Goal: Transaction & Acquisition: Purchase product/service

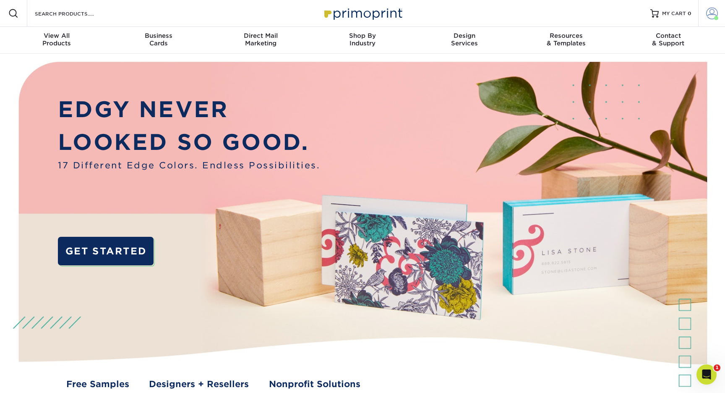
click at [714, 9] on span at bounding box center [712, 14] width 12 height 12
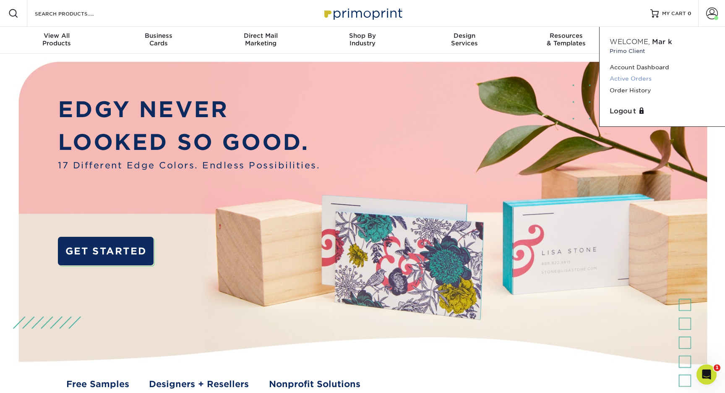
click at [638, 74] on link "Active Orders" at bounding box center [661, 78] width 105 height 11
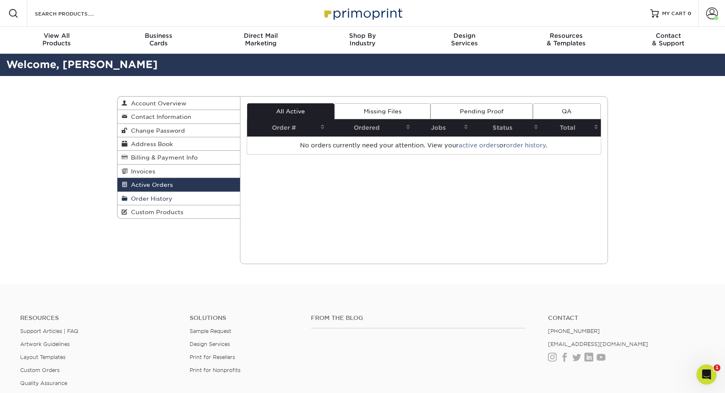
click at [159, 198] on span "Order History" at bounding box center [150, 198] width 45 height 7
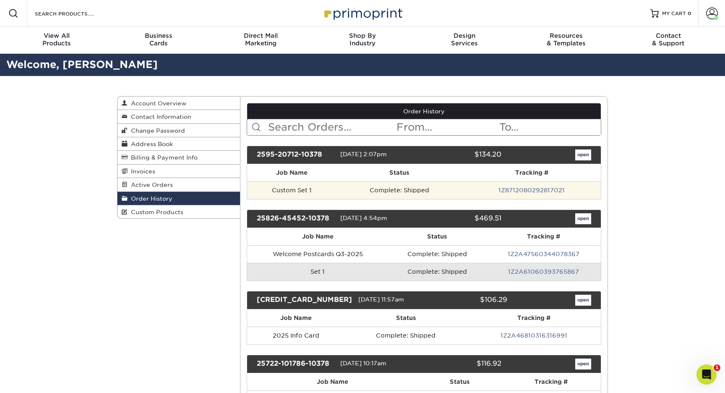
click at [539, 184] on td "1Z8712080292817021" at bounding box center [531, 190] width 138 height 18
click at [538, 187] on link "1Z8712080292817021" at bounding box center [531, 190] width 66 height 7
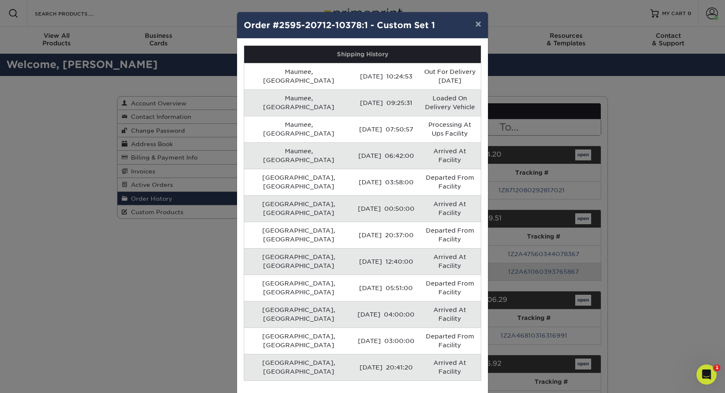
click at [473, 18] on button "×" at bounding box center [478, 23] width 19 height 23
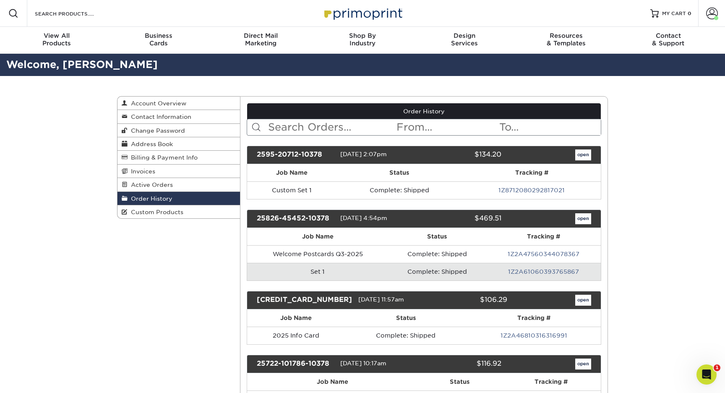
click at [589, 155] on link "open" at bounding box center [583, 154] width 16 height 11
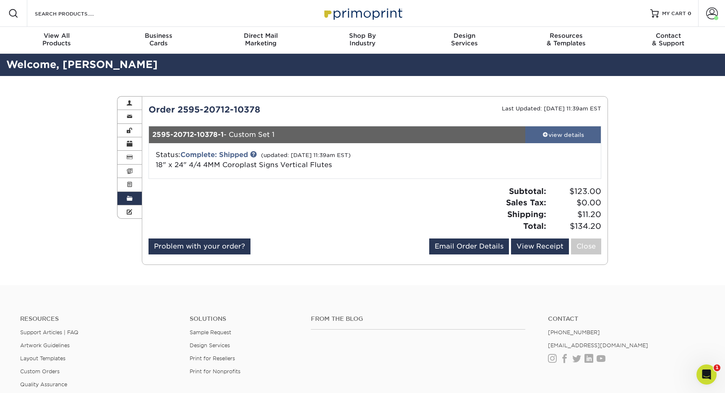
click at [568, 136] on div "view details" at bounding box center [563, 134] width 76 height 8
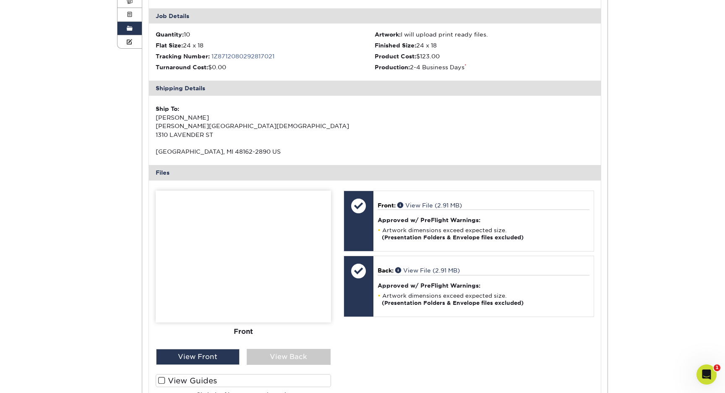
scroll to position [172, 0]
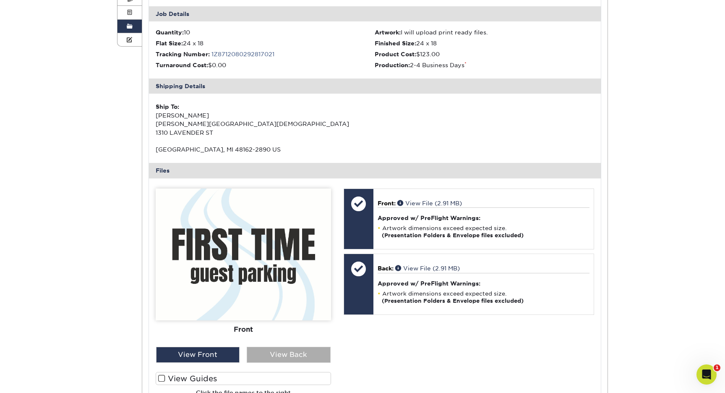
click at [288, 349] on div "View Back" at bounding box center [289, 354] width 84 height 16
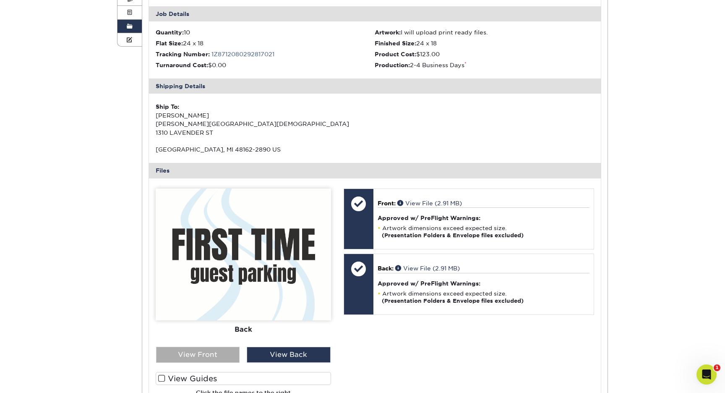
click at [219, 354] on div "View Front" at bounding box center [198, 354] width 84 height 16
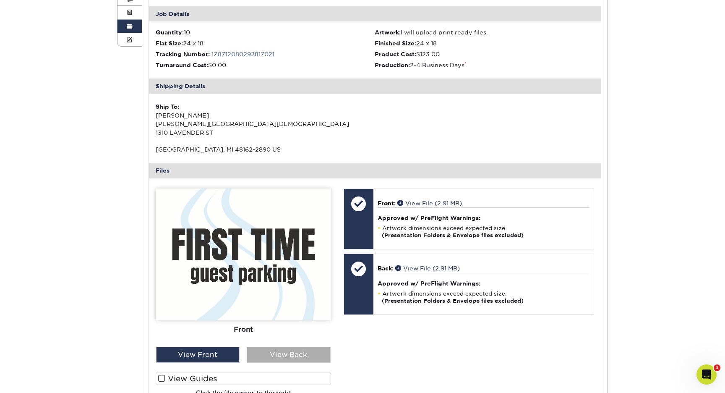
click at [284, 351] on div "View Back" at bounding box center [289, 354] width 84 height 16
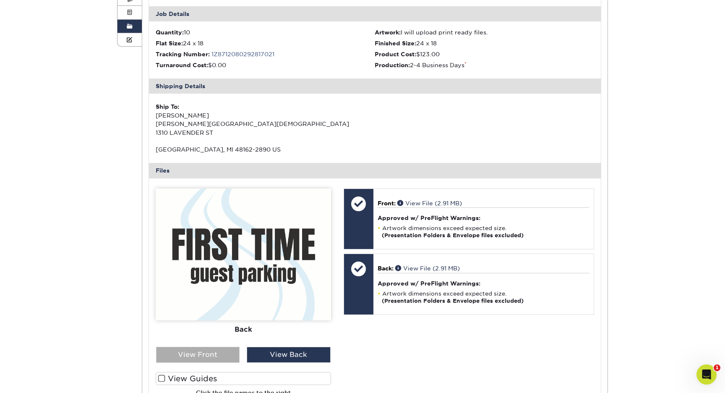
click at [228, 346] on div "View Front" at bounding box center [198, 354] width 84 height 16
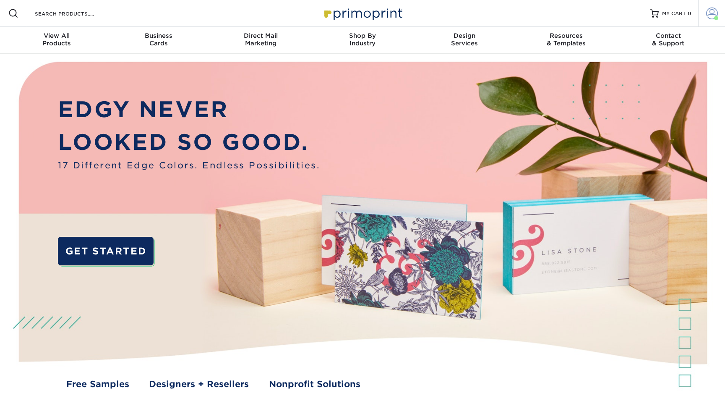
click at [711, 13] on span at bounding box center [712, 14] width 12 height 12
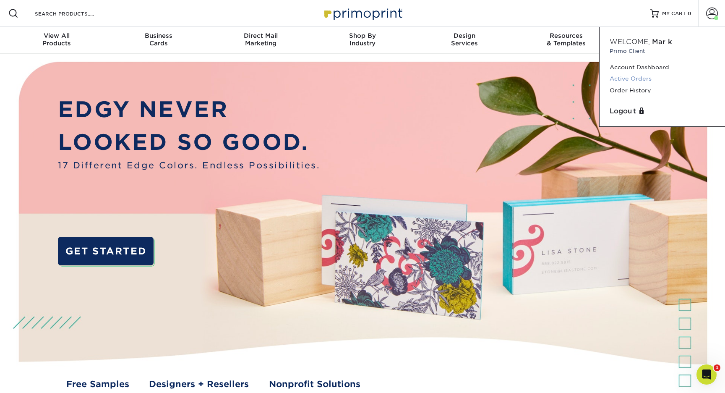
click at [622, 78] on link "Active Orders" at bounding box center [661, 78] width 105 height 11
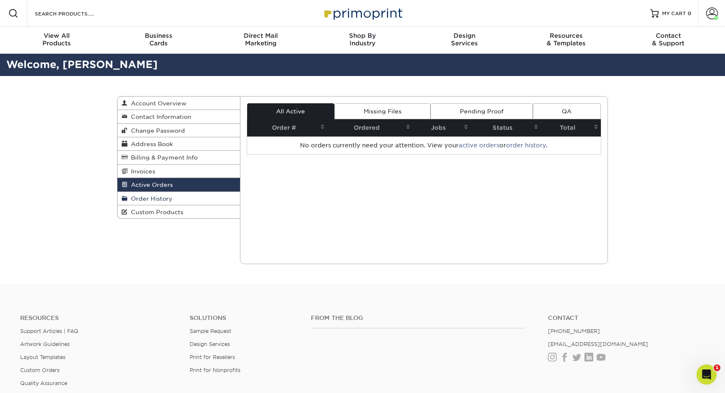
click at [147, 195] on span "Order History" at bounding box center [150, 198] width 45 height 7
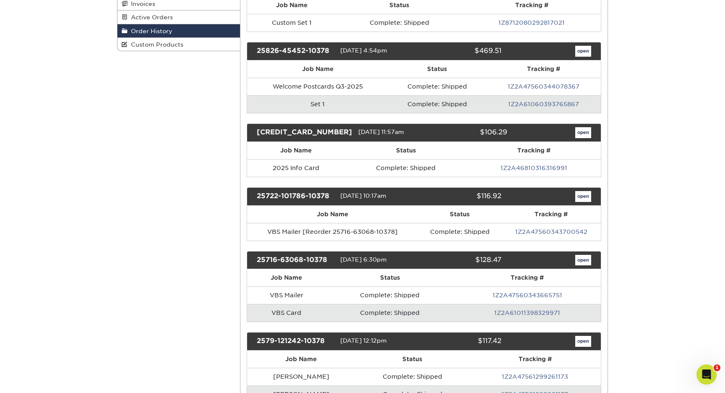
scroll to position [198, 0]
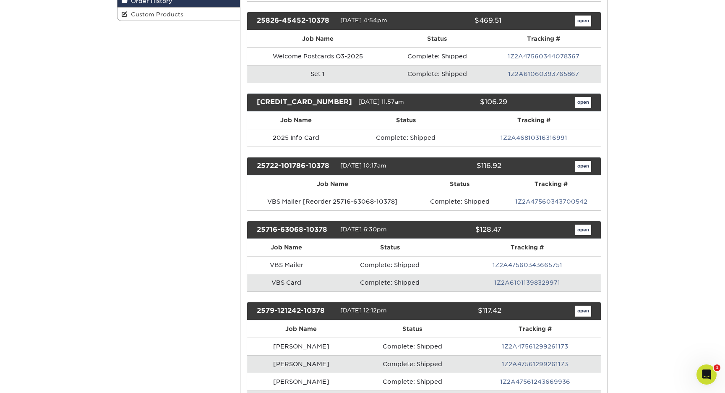
click at [320, 286] on td "VBS Card" at bounding box center [286, 282] width 79 height 18
click at [578, 229] on link "open" at bounding box center [583, 229] width 16 height 11
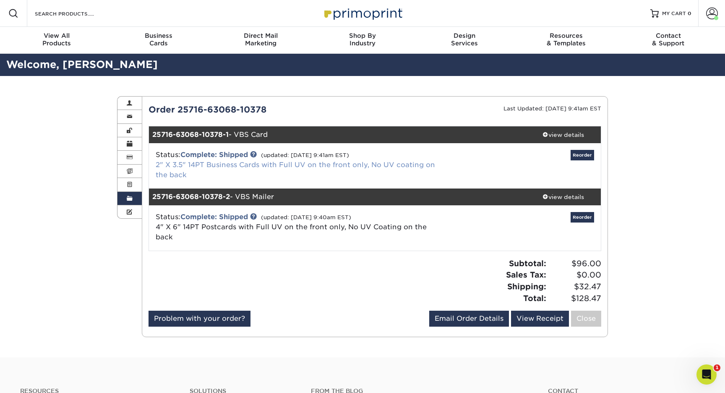
click at [175, 164] on link "2" X 3.5" 14PT Business Cards with Full UV on the front only, No UV coating on …" at bounding box center [295, 170] width 279 height 18
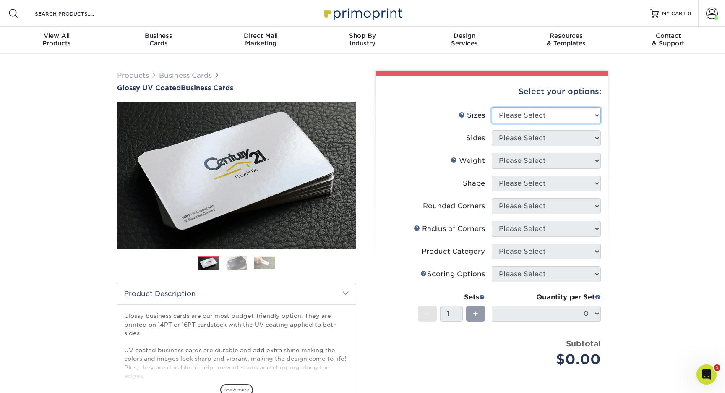
select select "2.50x2.50"
select select "13abbda7-1d64-4f25-8bb2-c179b224825d"
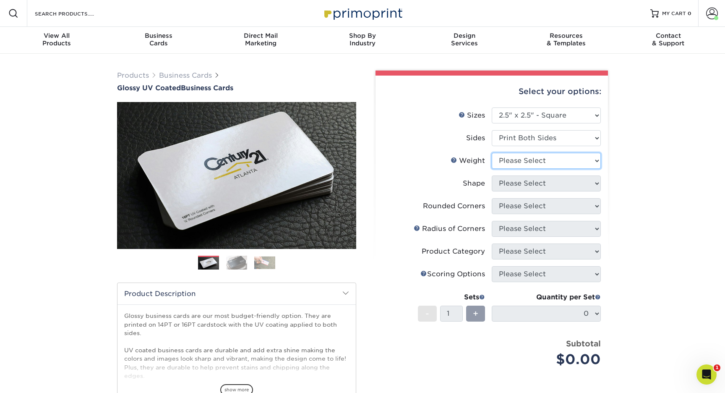
select select "14PT"
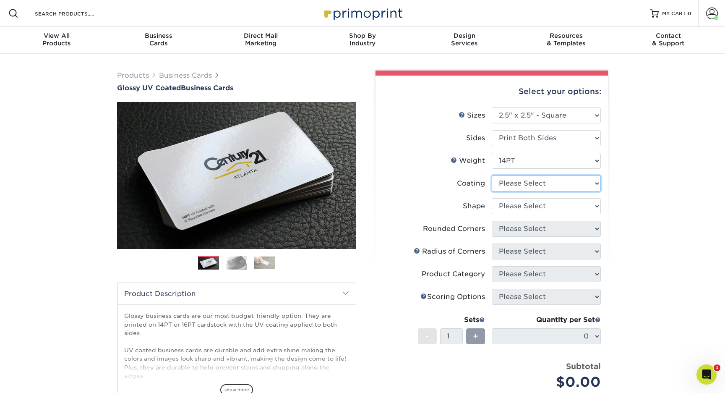
select select "ae367451-b2b8-45df-a344-0f05b6a12993"
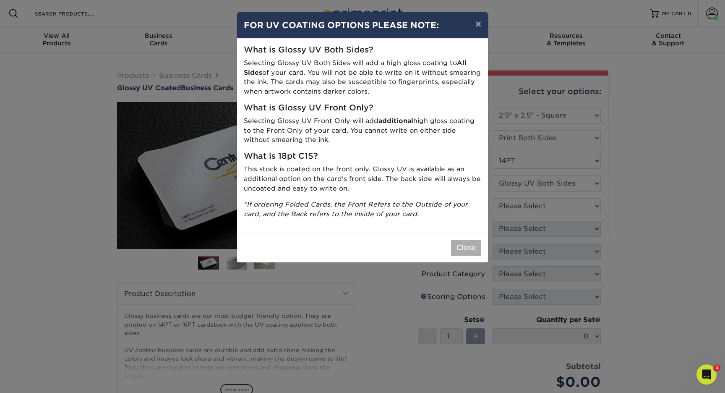
click at [456, 240] on button "Close" at bounding box center [466, 248] width 30 height 16
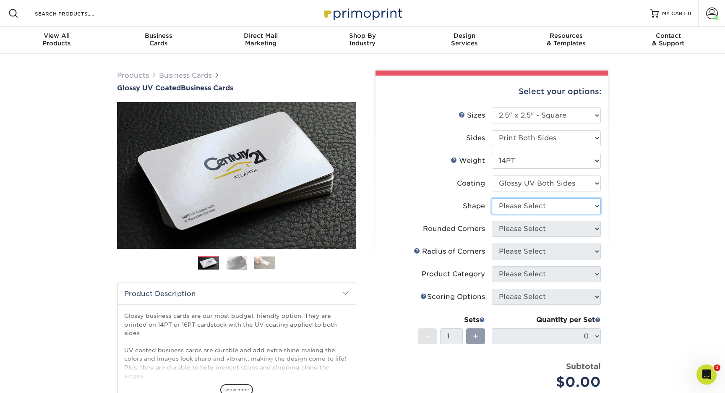
select select "standard"
select select "0"
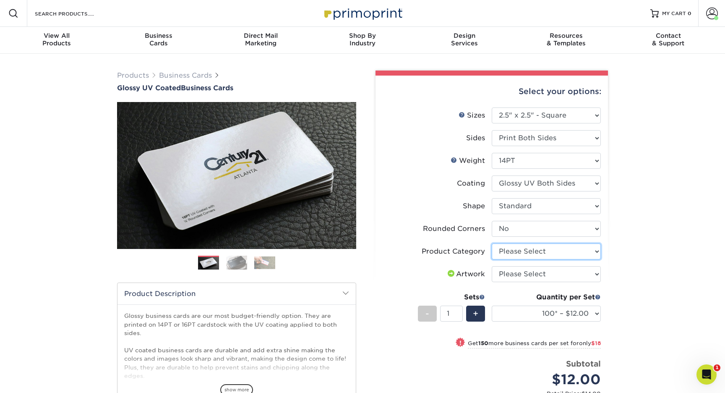
select select "3b5148f1-0588-4f88-a218-97bcfdce65c1"
select select "upload"
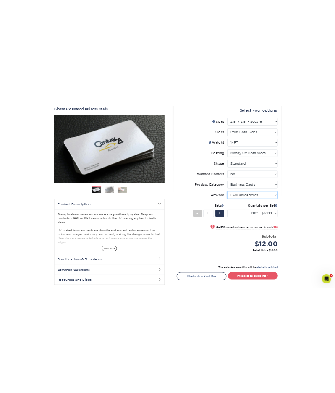
scroll to position [83, 0]
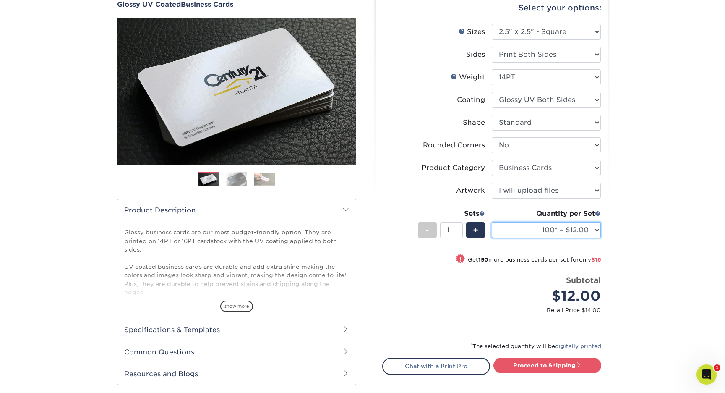
select select "1000 – $72.00"
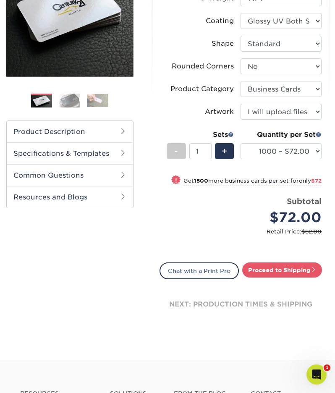
scroll to position [161, 0]
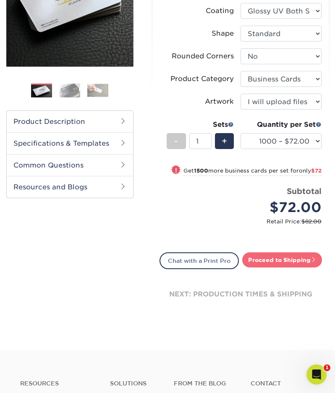
click at [273, 267] on link "Proceed to Shipping" at bounding box center [282, 259] width 80 height 15
type input "Set 1"
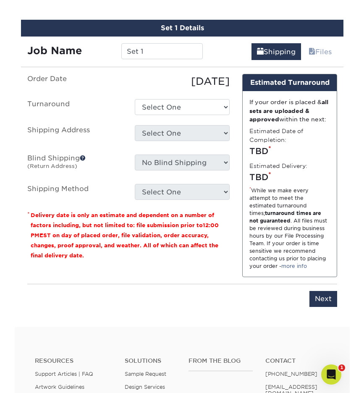
scroll to position [445, 0]
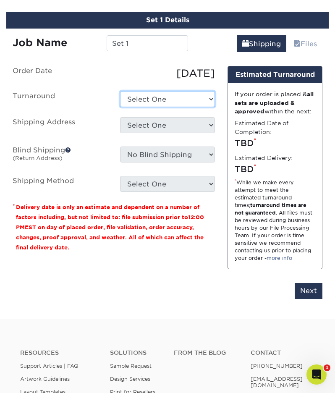
select select "45085715-a517-484f-9e07-9d858a95abbc"
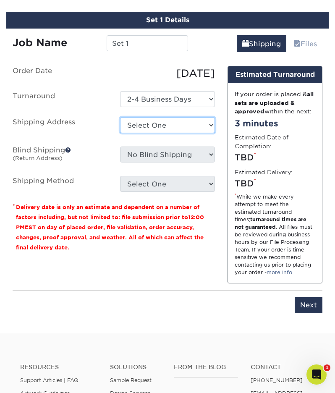
select select "280563"
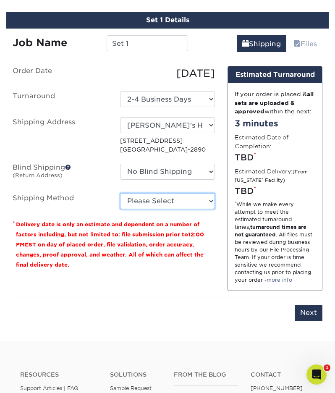
select select "03"
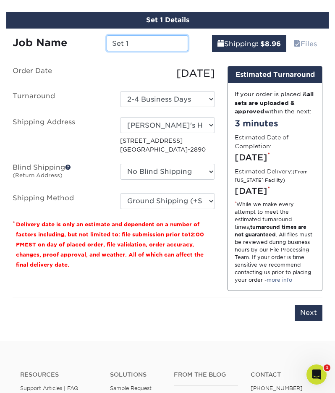
drag, startPoint x: 142, startPoint y: 55, endPoint x: 76, endPoint y: 55, distance: 65.9
click at [76, 51] on div "Job Name Set 1" at bounding box center [100, 43] width 188 height 16
type input "TRANSFORMATIONsunday Cards"
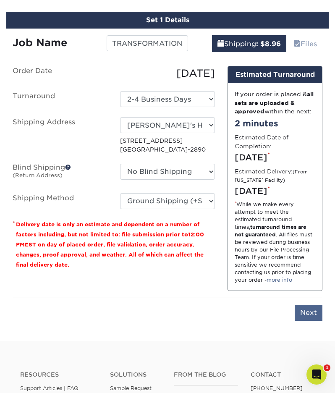
click at [306, 320] on input "Next" at bounding box center [308, 313] width 28 height 16
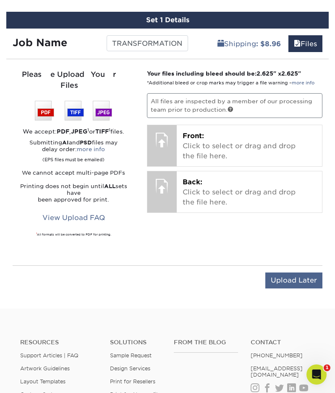
click at [275, 278] on input "Upload Later" at bounding box center [293, 280] width 57 height 16
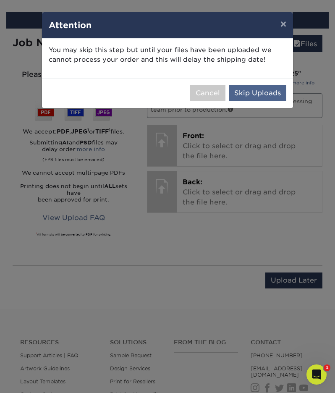
click at [247, 91] on button "Skip Uploads" at bounding box center [257, 93] width 57 height 16
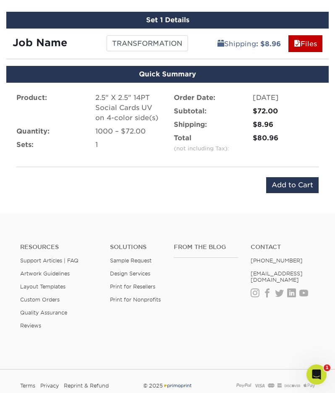
click at [293, 143] on div "$80.96" at bounding box center [286, 138] width 66 height 10
drag, startPoint x: 281, startPoint y: 145, endPoint x: 250, endPoint y: 145, distance: 31.9
click at [250, 145] on div "$80.96" at bounding box center [285, 143] width 79 height 20
copy div "$80.96"
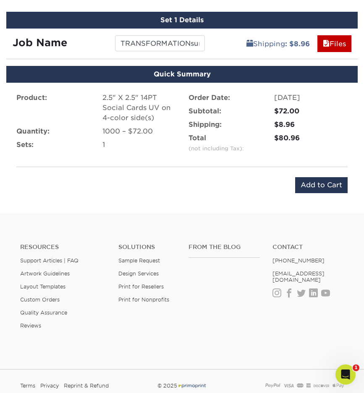
click at [224, 182] on div "Quick Checkout Add to Cart" at bounding box center [181, 185] width 331 height 16
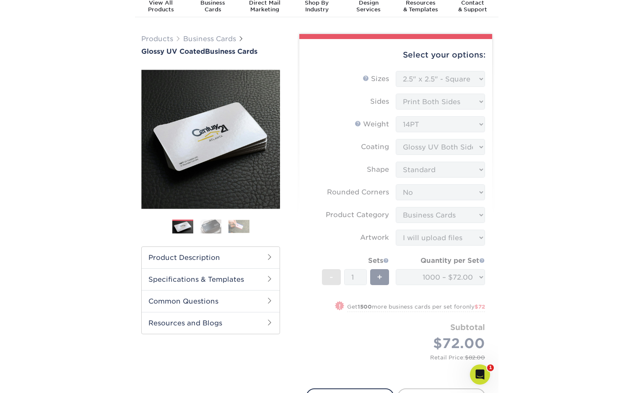
scroll to position [130, 0]
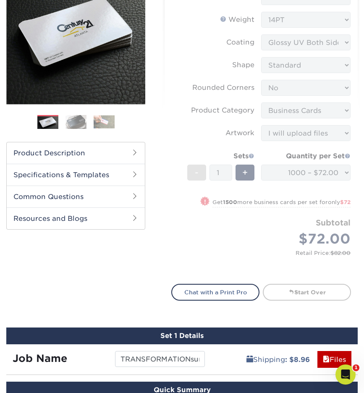
click at [114, 172] on h2 "Specifications & Templates" at bounding box center [76, 175] width 138 height 22
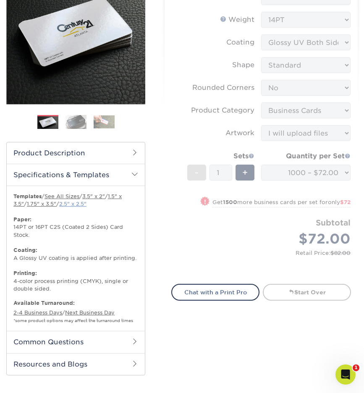
click at [85, 205] on link "2.5" x 2.5"" at bounding box center [72, 204] width 27 height 6
